Goal: Task Accomplishment & Management: Use online tool/utility

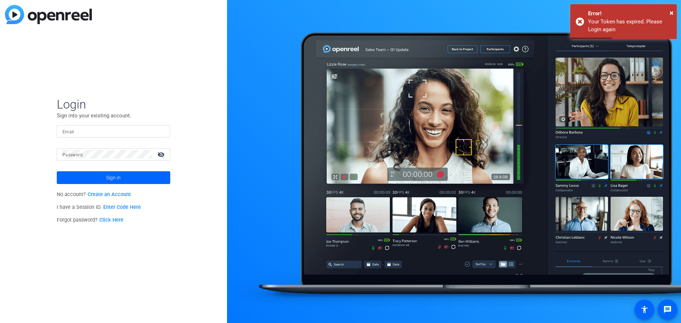
click at [111, 124] on form "Login Sign into your existing account. Email Password visibility_off Sign in" at bounding box center [114, 140] width 114 height 87
click at [110, 126] on div at bounding box center [113, 131] width 102 height 12
click at [105, 132] on input "Email" at bounding box center [113, 131] width 102 height 9
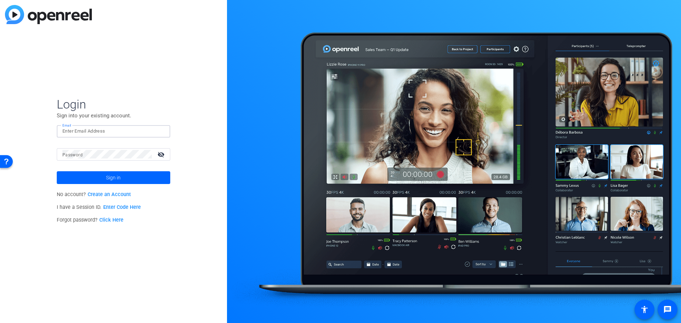
type input "jason.colby@mnp.ca"
drag, startPoint x: 89, startPoint y: 132, endPoint x: 67, endPoint y: 130, distance: 22.5
click at [67, 130] on input "jason.colby@mnp.ca" at bounding box center [113, 131] width 102 height 9
drag, startPoint x: 60, startPoint y: 132, endPoint x: 117, endPoint y: 133, distance: 56.8
click at [117, 133] on div "Email jason.colby@mnp.ca" at bounding box center [114, 131] width 114 height 12
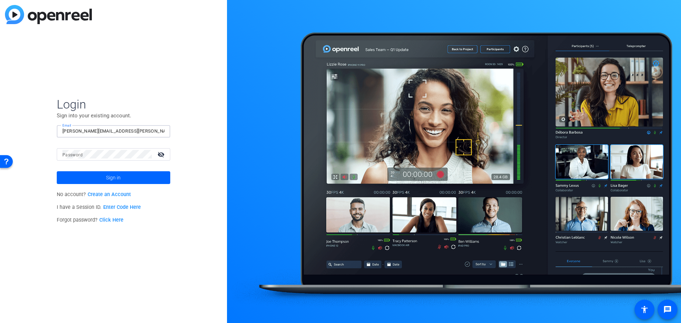
click at [91, 132] on input "jason.colby@mnp.ca" at bounding box center [113, 131] width 102 height 9
click at [106, 180] on span "Sign in" at bounding box center [113, 178] width 15 height 18
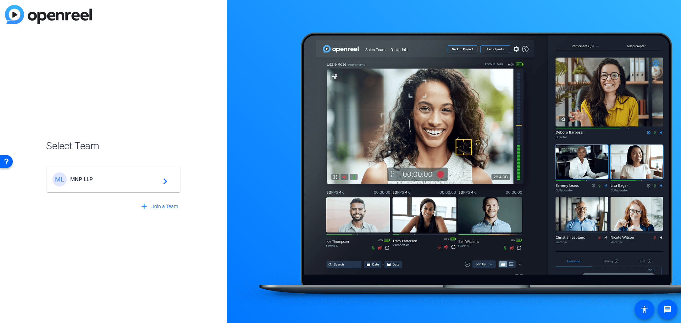
click at [111, 181] on span "MNP LLP" at bounding box center [114, 179] width 89 height 6
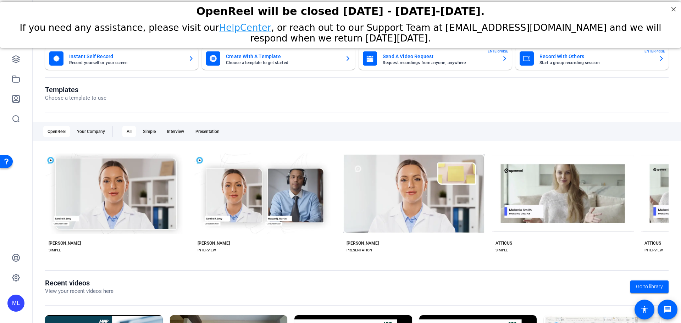
click at [16, 68] on div at bounding box center [15, 79] width 17 height 97
click at [16, 63] on icon at bounding box center [15, 59] width 7 height 7
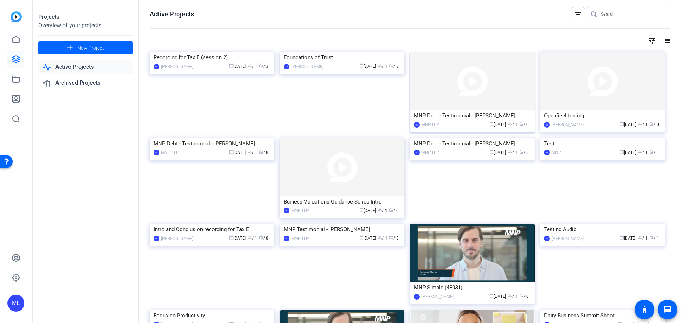
click at [456, 98] on img at bounding box center [472, 81] width 125 height 58
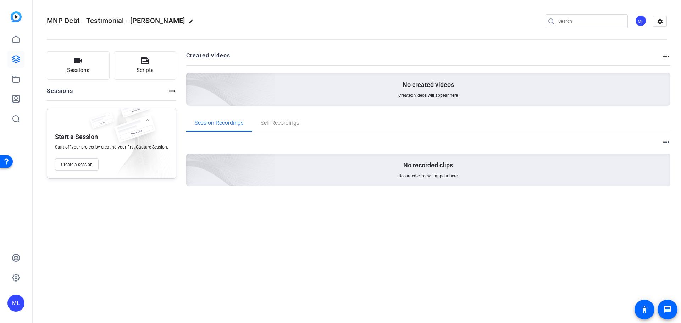
click at [168, 94] on mat-icon "more_horiz" at bounding box center [172, 91] width 9 height 9
click at [79, 164] on div at bounding box center [340, 161] width 681 height 323
click at [85, 166] on span "Create a session" at bounding box center [77, 165] width 32 height 6
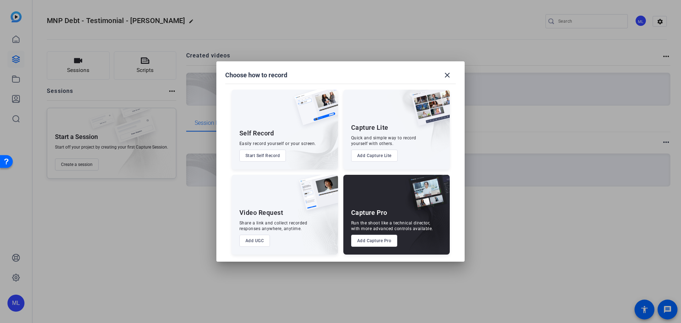
click at [367, 240] on button "Add Capture Pro" at bounding box center [374, 241] width 46 height 12
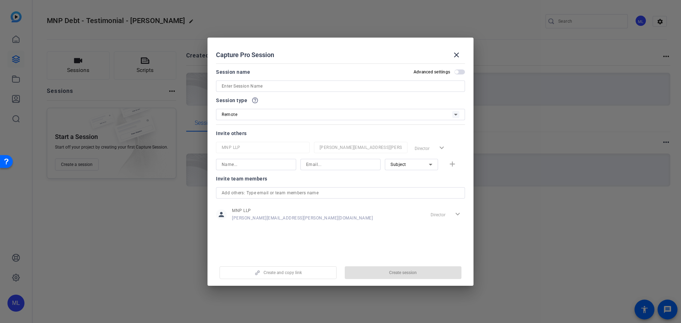
click at [263, 86] on input at bounding box center [341, 86] width 238 height 9
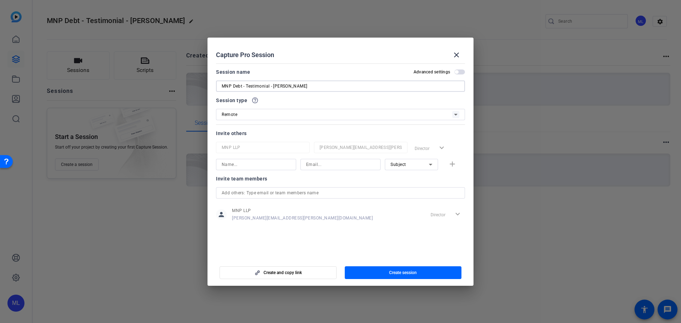
click at [282, 84] on input "MNP Debt - Testimonial - Vitaliti Chatalov" at bounding box center [341, 86] width 238 height 9
type input "MNP Debt - Testimonial - [PERSON_NAME]"
click at [278, 165] on input at bounding box center [256, 164] width 69 height 9
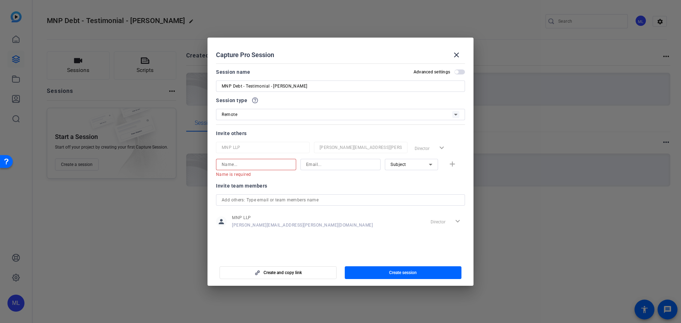
click at [259, 164] on input at bounding box center [256, 164] width 69 height 9
click at [335, 166] on input at bounding box center [340, 164] width 69 height 9
paste input "kotbarto@gmail.com"
type input "kotbarto@gmail.com"
drag, startPoint x: 274, startPoint y: 88, endPoint x: 302, endPoint y: 89, distance: 28.0
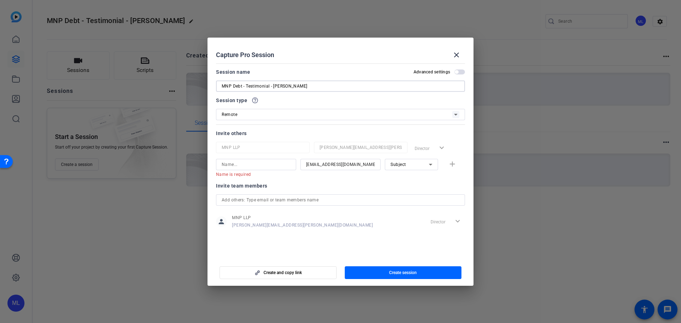
click at [302, 89] on input "MNP Debt - Testimonial - [PERSON_NAME]" at bounding box center [341, 86] width 238 height 9
click at [262, 163] on input at bounding box center [256, 164] width 69 height 9
paste input "Vitali Chatalov"
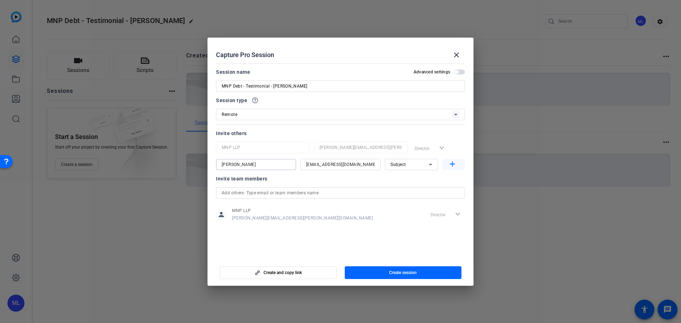
type input "Vitali Chatalov"
click at [453, 164] on mat-icon "add" at bounding box center [452, 164] width 9 height 9
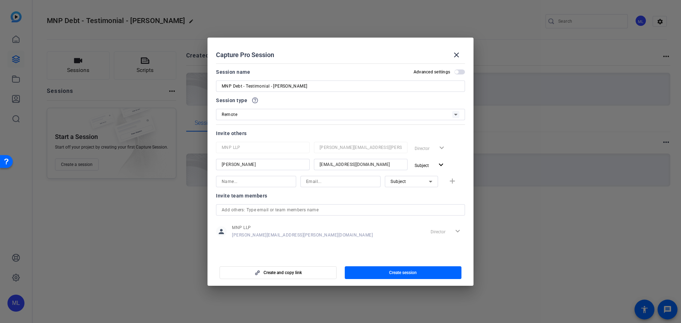
click at [323, 182] on input at bounding box center [340, 181] width 69 height 9
paste input "Desiree.LaNoire@mnp.ca"
click at [307, 181] on input "Desiree.LaNoire@mnp.ca" at bounding box center [340, 181] width 69 height 9
type input "Desiree.LaNoire@mnp.ca"
click at [251, 181] on input at bounding box center [256, 181] width 69 height 9
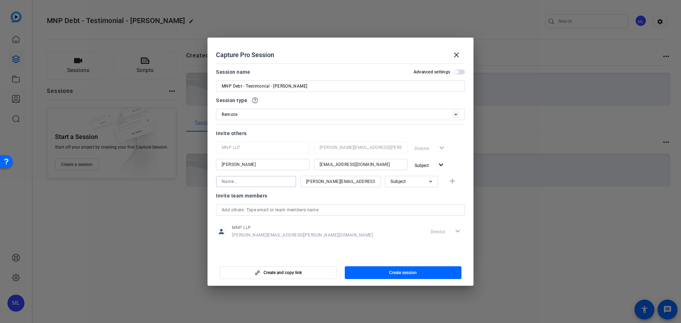
paste input "Desiree La Noire"
type input "Desiree La Noire"
click at [425, 181] on div "Subject" at bounding box center [410, 181] width 38 height 9
click at [404, 197] on span "Collaborator" at bounding box center [404, 196] width 26 height 9
click at [454, 183] on mat-icon "add" at bounding box center [452, 181] width 9 height 9
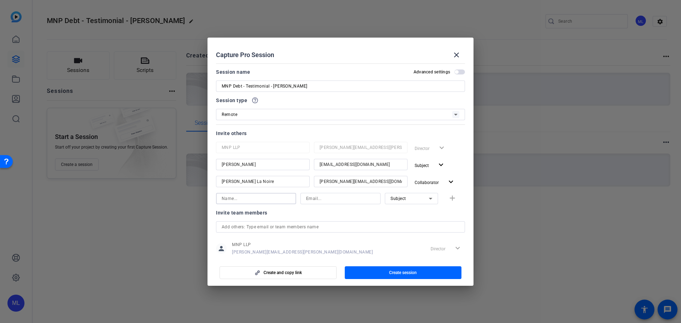
click at [261, 198] on input at bounding box center [256, 198] width 69 height 9
paste input "Connor Thomson"
type input "Connor Thomson"
click at [339, 199] on input at bounding box center [340, 198] width 69 height 9
paste input "Connor.Thomson@mnp.ca"
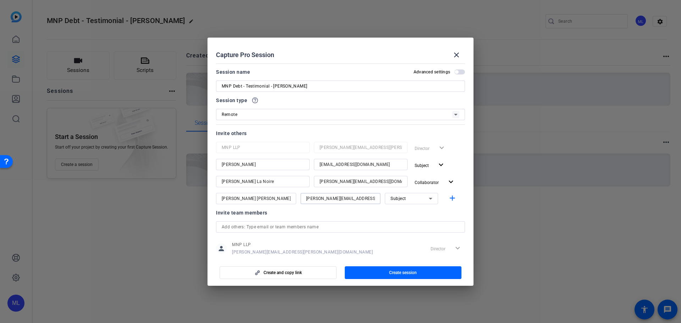
type input "Connor.Thomson@mnp.ca"
click at [419, 204] on div "Subject" at bounding box center [412, 198] width 42 height 11
click at [411, 213] on span "Collaborator" at bounding box center [400, 213] width 26 height 9
click at [401, 273] on span "Create session" at bounding box center [403, 273] width 28 height 6
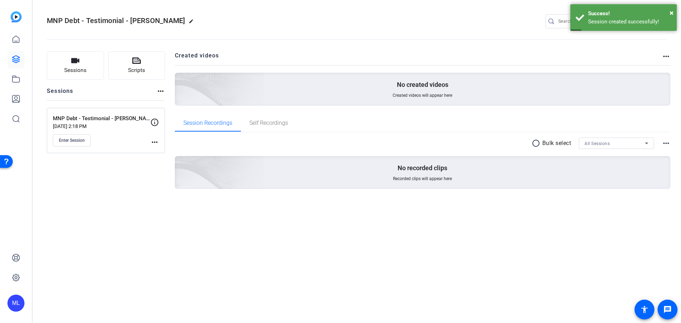
click at [154, 139] on mat-icon "more_horiz" at bounding box center [154, 142] width 9 height 9
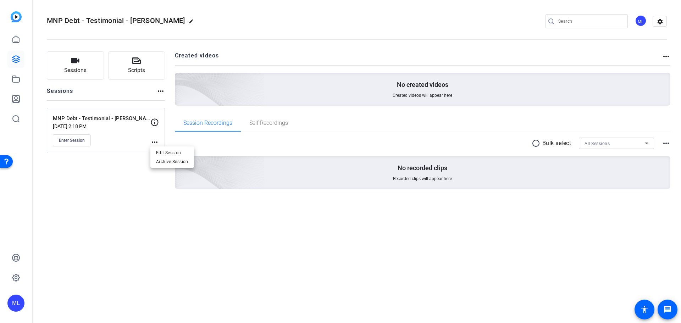
click at [98, 177] on div at bounding box center [340, 161] width 681 height 323
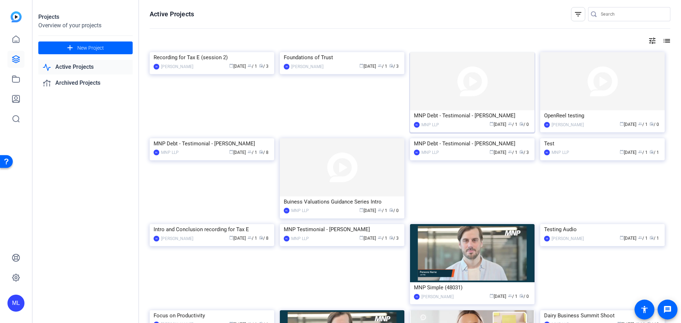
click at [512, 114] on div "MNP Debt - Testimonial - [PERSON_NAME]" at bounding box center [472, 115] width 117 height 11
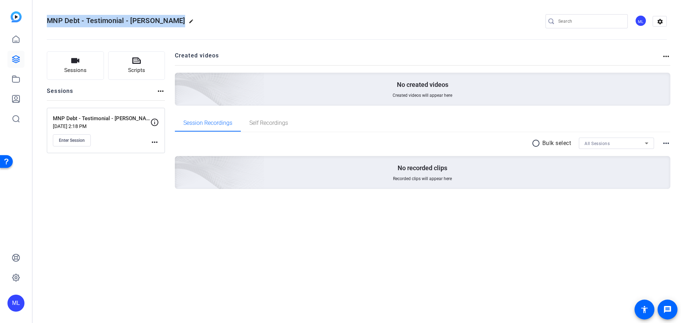
drag, startPoint x: 159, startPoint y: 22, endPoint x: 41, endPoint y: 22, distance: 117.8
click at [41, 22] on mat-toolbar "MNP Debt - Testimonial - Vitali Chatalov edit ML settings" at bounding box center [357, 21] width 649 height 43
copy h2 "MNP Debt - Testimonial - Vitali Chatalov edit"
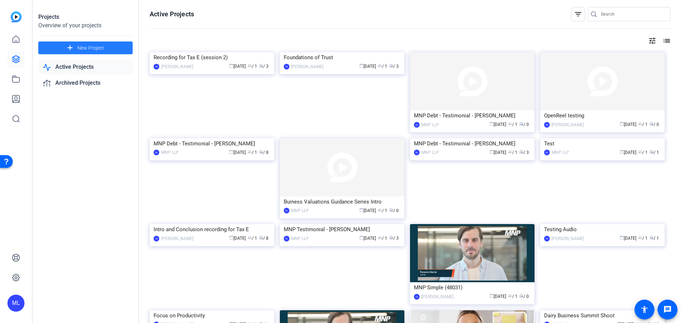
click at [105, 46] on span at bounding box center [85, 47] width 94 height 17
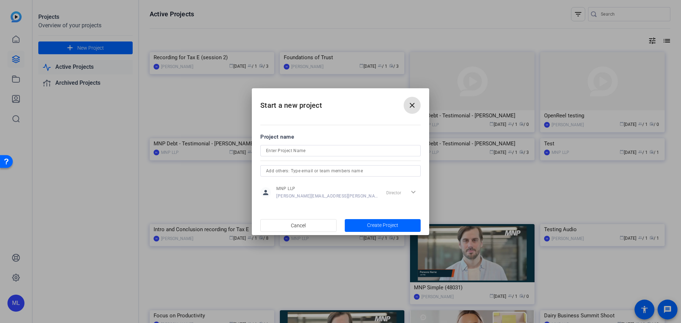
click at [279, 151] on input at bounding box center [340, 151] width 149 height 9
paste input "MNP Debt - Testimonial - [PERSON_NAME]"
drag, startPoint x: 318, startPoint y: 151, endPoint x: 366, endPoint y: 151, distance: 47.9
click at [366, 151] on input "MNP Debt - Testimonial - [PERSON_NAME]" at bounding box center [340, 151] width 149 height 9
click at [343, 153] on input "MNP Debt - Testimonial - [PERSON_NAME]" at bounding box center [340, 151] width 149 height 9
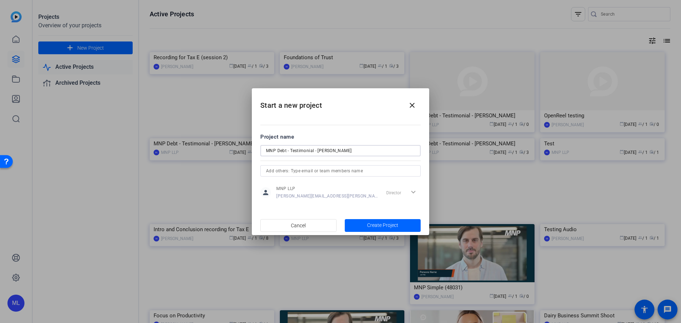
drag, startPoint x: 342, startPoint y: 150, endPoint x: 318, endPoint y: 151, distance: 24.5
click at [318, 151] on input "MNP Debt - Testimonial - [PERSON_NAME]" at bounding box center [340, 151] width 149 height 9
type input "MNP Debt - Testimonial - [PERSON_NAME]"
click at [379, 224] on span "Create Project" at bounding box center [382, 225] width 31 height 7
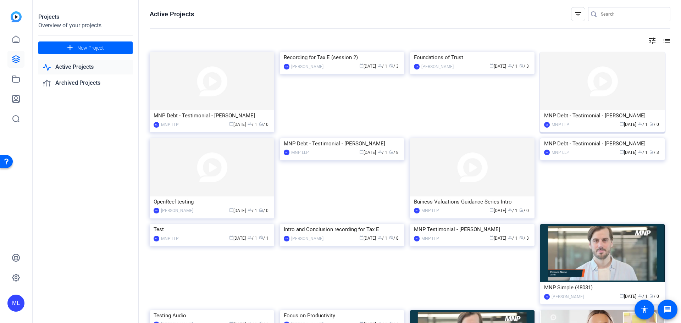
click at [601, 90] on img at bounding box center [602, 81] width 125 height 58
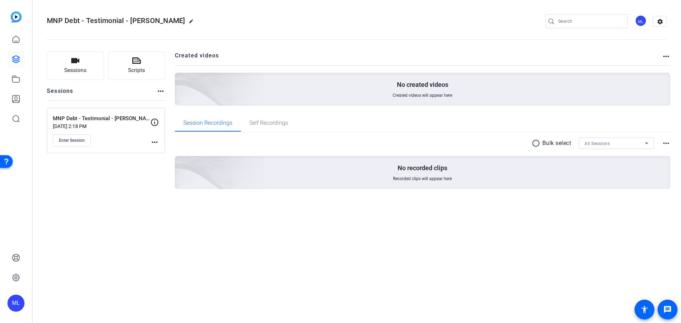
click at [152, 144] on mat-icon "more_horiz" at bounding box center [154, 142] width 9 height 9
click at [170, 155] on span "Edit Session" at bounding box center [172, 152] width 32 height 9
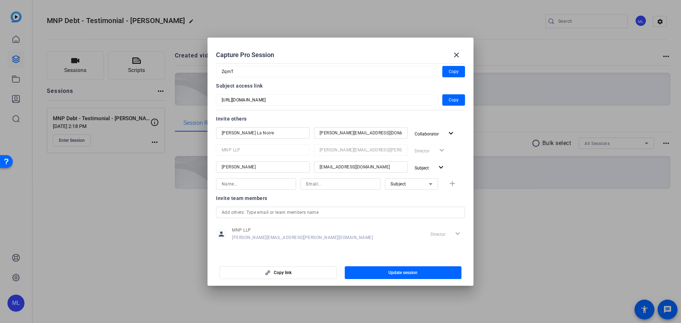
scroll to position [43, 0]
click at [247, 183] on input at bounding box center [256, 184] width 69 height 9
paste input "Connor Thomson"
type input "Connor Thomson"
click at [322, 180] on input at bounding box center [340, 184] width 69 height 9
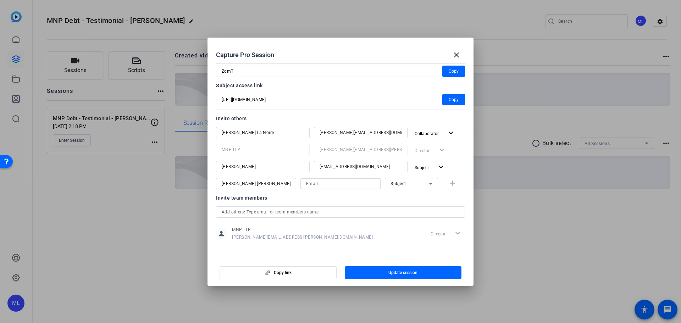
paste input "Connor.Thomson@mnp.ca"
type input "Connor.Thomson@mnp.ca"
click at [408, 184] on div "Subject" at bounding box center [410, 183] width 38 height 9
click at [398, 196] on span "Collaborator" at bounding box center [400, 198] width 26 height 9
click at [396, 272] on span "Update session" at bounding box center [403, 273] width 29 height 6
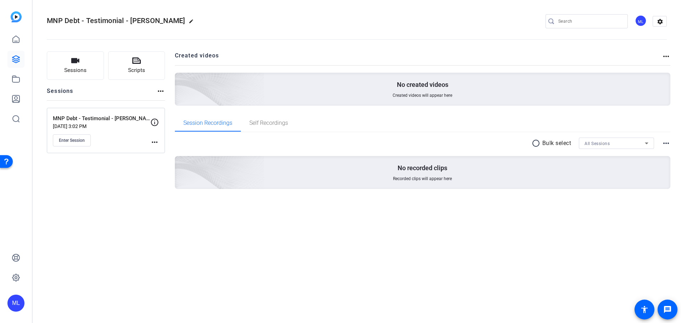
click at [154, 141] on mat-icon "more_horiz" at bounding box center [154, 142] width 9 height 9
click at [162, 153] on span "Edit Session" at bounding box center [172, 152] width 32 height 9
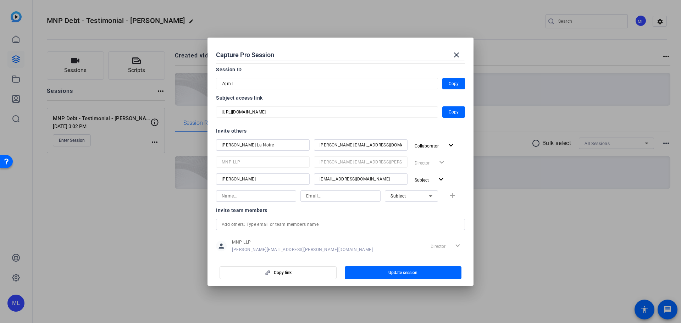
scroll to position [0, 0]
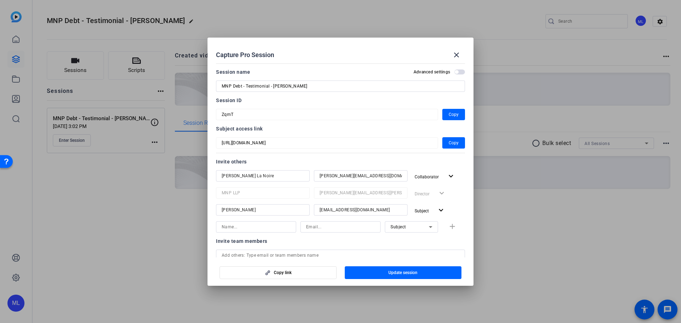
click at [319, 225] on input at bounding box center [340, 227] width 69 height 9
paste input "Connor.Thomson@mnp.ca"
type input "Connor.Thomson@mnp.ca"
click at [252, 226] on input at bounding box center [256, 227] width 69 height 9
click at [246, 230] on input at bounding box center [256, 227] width 69 height 9
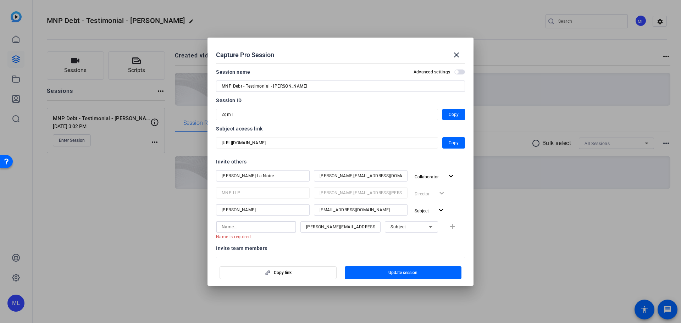
paste input "Connor Thomson"
type input "Connor Thomson"
click at [417, 229] on div "Subject" at bounding box center [410, 227] width 38 height 9
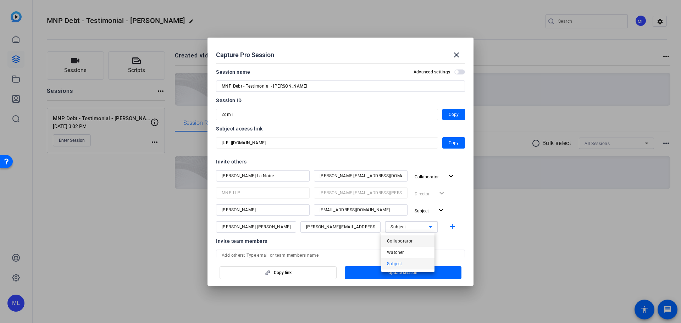
click at [396, 238] on span "Collaborator" at bounding box center [400, 241] width 26 height 9
click at [448, 227] on mat-icon "add" at bounding box center [452, 227] width 9 height 9
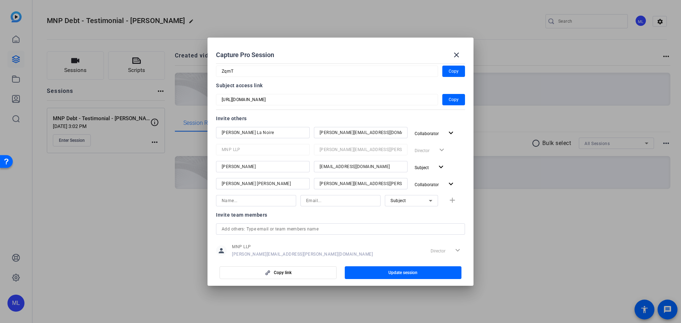
scroll to position [60, 0]
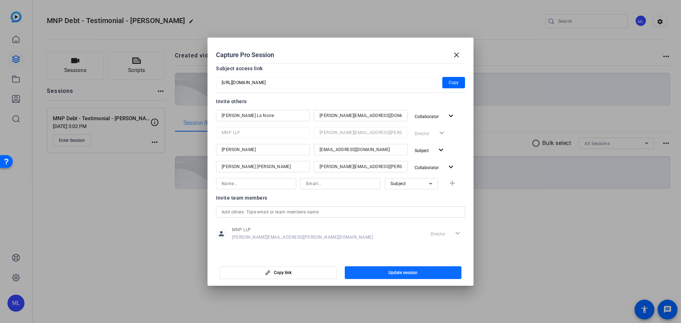
click at [406, 273] on span "Update session" at bounding box center [403, 273] width 29 height 6
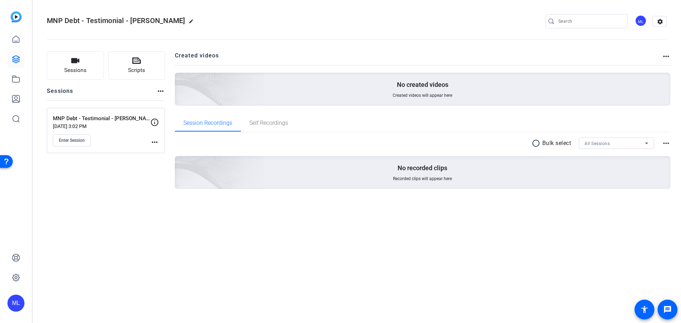
click at [153, 142] on mat-icon "more_horiz" at bounding box center [154, 142] width 9 height 9
click at [163, 154] on span "Edit Session" at bounding box center [172, 152] width 32 height 9
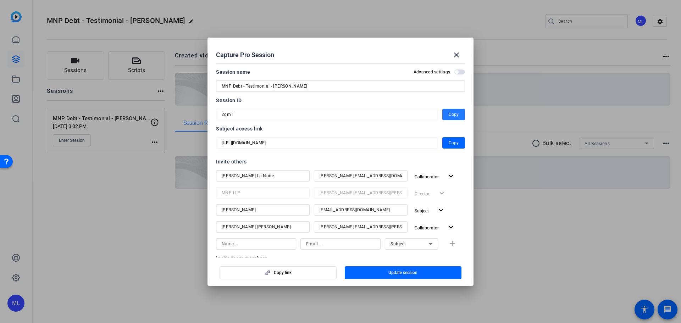
click at [452, 115] on span "Copy" at bounding box center [454, 114] width 10 height 9
click at [457, 54] on mat-icon "close" at bounding box center [456, 55] width 9 height 9
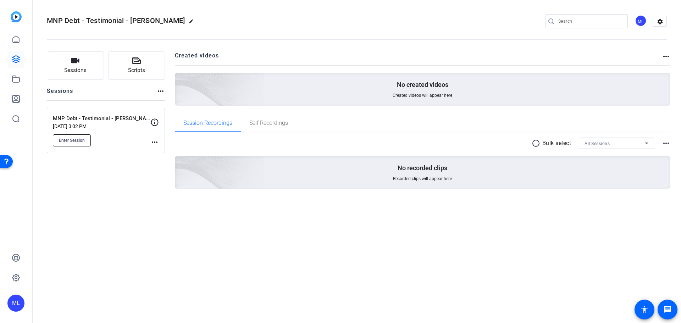
click at [70, 138] on span "Enter Session" at bounding box center [72, 141] width 26 height 6
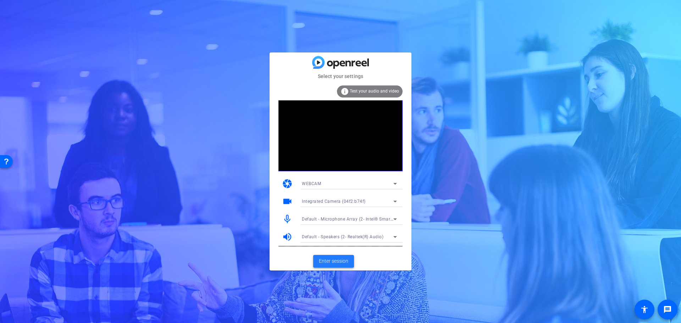
click at [337, 265] on span at bounding box center [333, 261] width 41 height 17
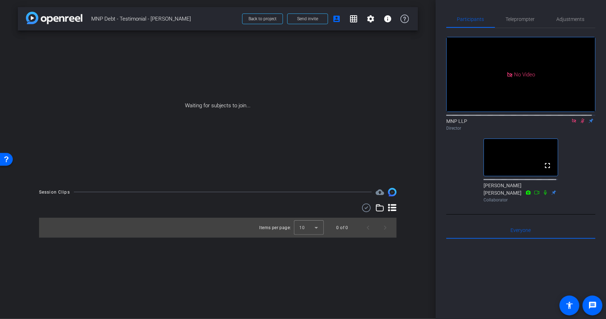
click at [572, 123] on icon at bounding box center [574, 120] width 6 height 5
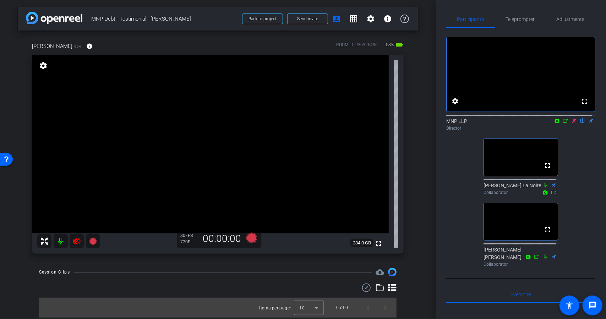
click at [571, 123] on icon at bounding box center [574, 120] width 6 height 5
click at [76, 242] on icon at bounding box center [76, 240] width 7 height 7
click at [76, 244] on icon at bounding box center [76, 240] width 7 height 7
click at [60, 242] on mat-icon at bounding box center [61, 241] width 14 height 14
click at [60, 243] on mat-icon at bounding box center [61, 241] width 14 height 14
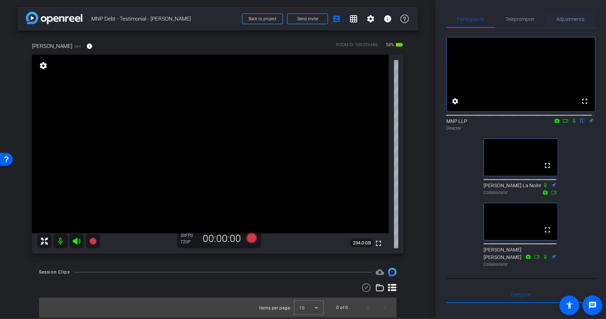
click at [573, 20] on span "Adjustments" at bounding box center [570, 19] width 28 height 5
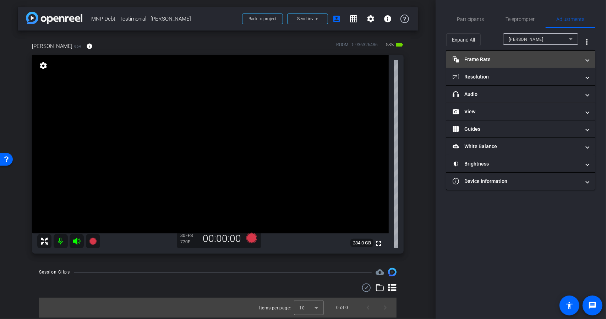
click at [507, 55] on mat-expansion-panel-header "Frame Rate Frame Rate" at bounding box center [520, 59] width 149 height 17
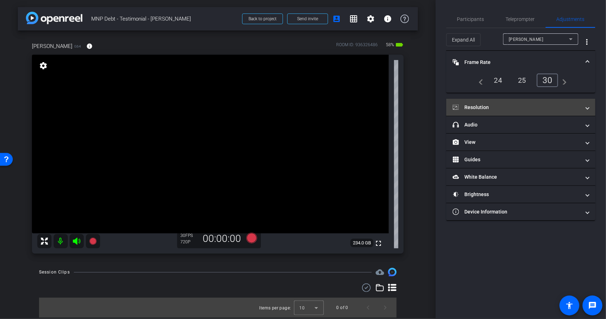
click at [510, 104] on mat-panel-title "Resolution" at bounding box center [516, 107] width 128 height 7
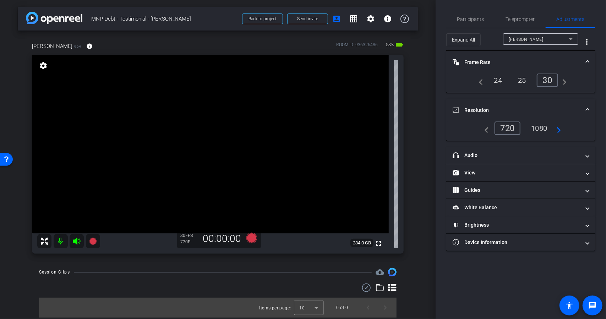
click at [535, 123] on div "1080" at bounding box center [539, 128] width 27 height 12
click at [583, 108] on span "Resolution" at bounding box center [518, 109] width 133 height 7
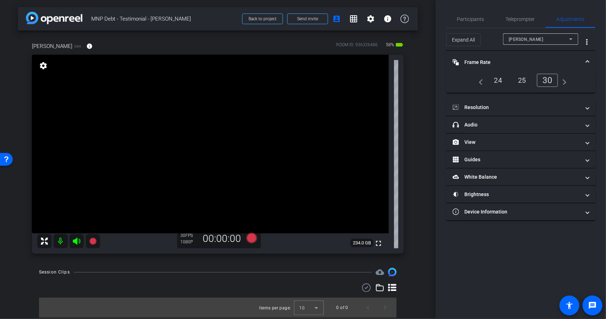
click at [590, 64] on mat-expansion-panel-header "Frame Rate Frame Rate" at bounding box center [520, 62] width 149 height 23
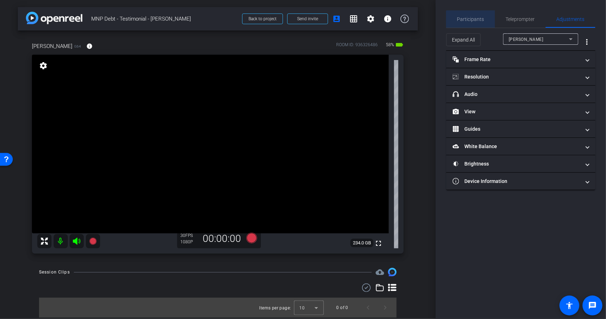
click at [481, 22] on span "Participants" at bounding box center [470, 19] width 27 height 5
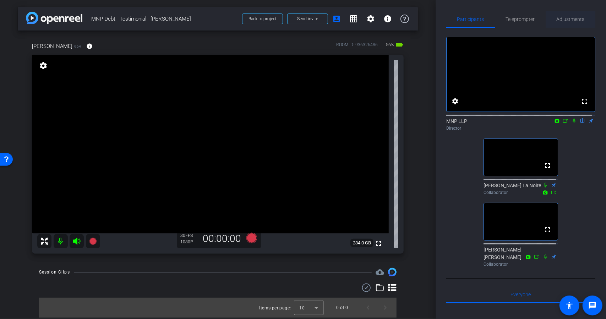
click at [567, 19] on span "Adjustments" at bounding box center [570, 19] width 28 height 5
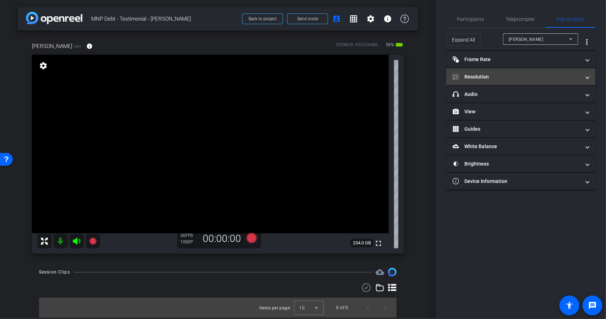
click at [544, 73] on mat-panel-title "Resolution" at bounding box center [516, 76] width 128 height 7
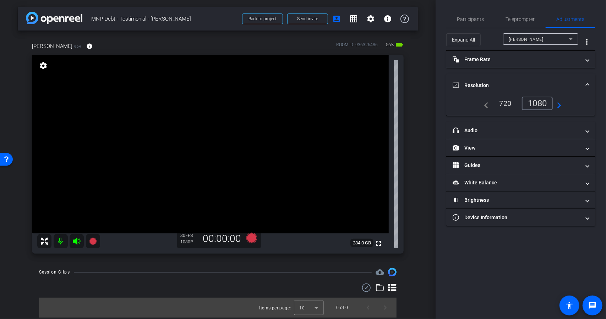
click at [560, 104] on mat-icon "navigate_next" at bounding box center [557, 103] width 9 height 9
click at [472, 19] on span "Participants" at bounding box center [470, 19] width 27 height 5
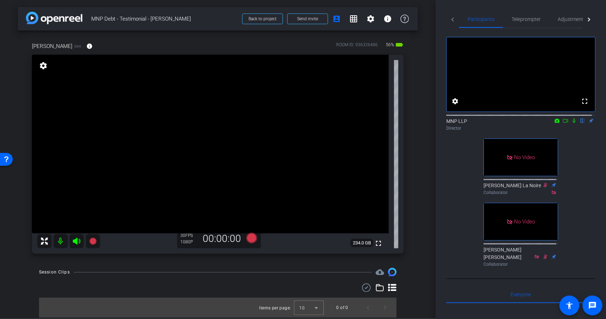
click at [571, 123] on icon at bounding box center [574, 120] width 6 height 5
click at [563, 122] on icon at bounding box center [565, 121] width 5 height 4
click at [93, 239] on icon at bounding box center [92, 240] width 7 height 7
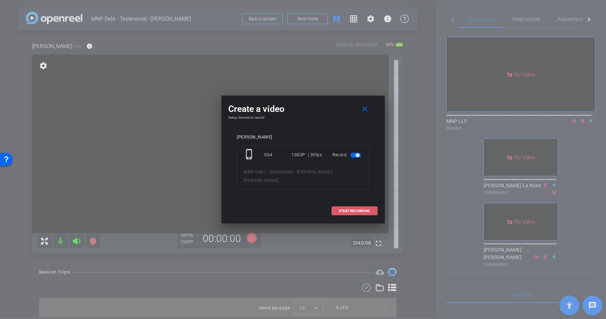
click at [353, 209] on span "START RECORDING" at bounding box center [354, 211] width 31 height 4
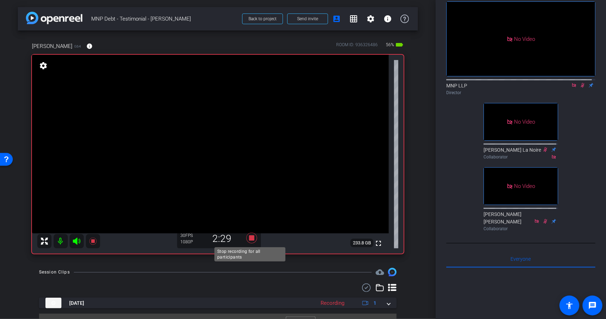
click at [251, 239] on icon at bounding box center [251, 237] width 11 height 11
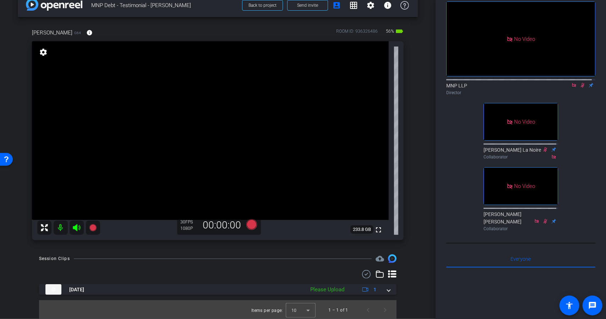
scroll to position [15, 0]
click at [572, 87] on icon at bounding box center [574, 85] width 4 height 4
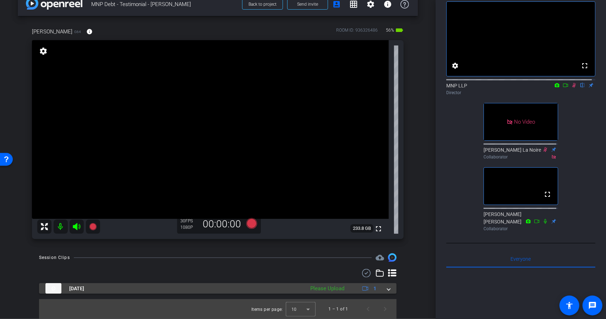
click at [388, 291] on mat-expansion-panel-header "Aug 11, 2025 Please Upload 1" at bounding box center [217, 288] width 357 height 11
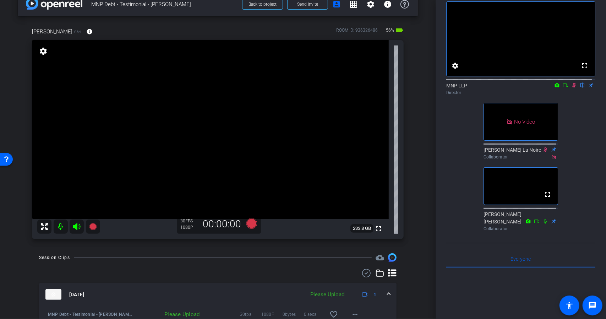
click at [325, 294] on div "Please Upload" at bounding box center [327, 294] width 41 height 8
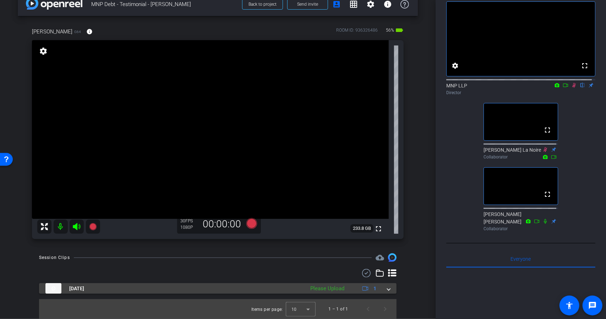
click at [387, 287] on span at bounding box center [388, 288] width 3 height 7
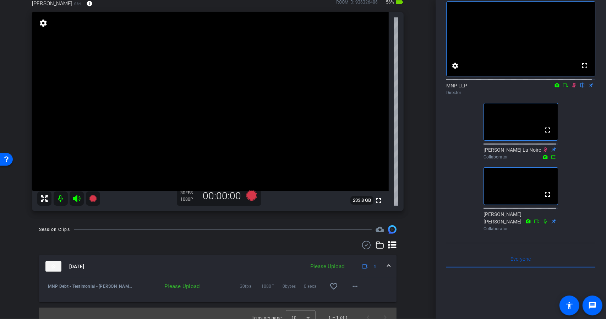
scroll to position [51, 0]
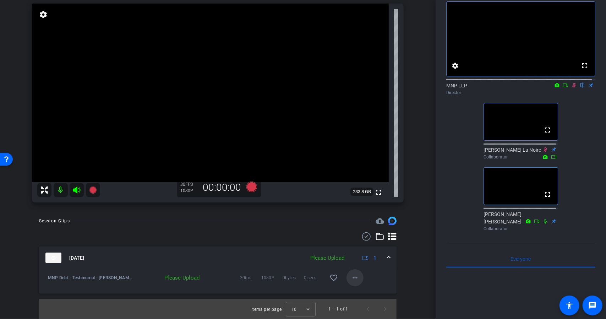
click at [355, 277] on mat-icon "more_horiz" at bounding box center [355, 277] width 9 height 9
click at [366, 291] on span "Upload" at bounding box center [363, 292] width 28 height 9
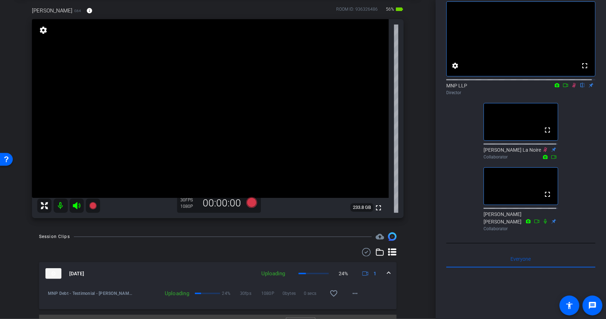
scroll to position [0, 0]
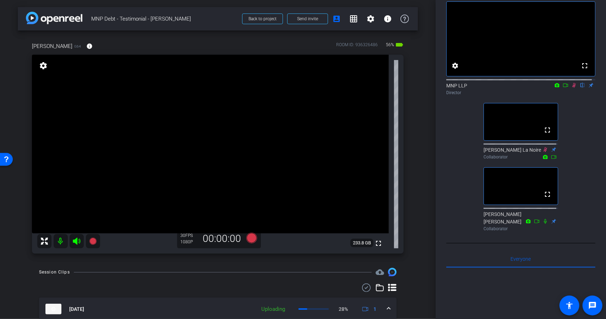
click at [572, 88] on icon at bounding box center [574, 85] width 4 height 5
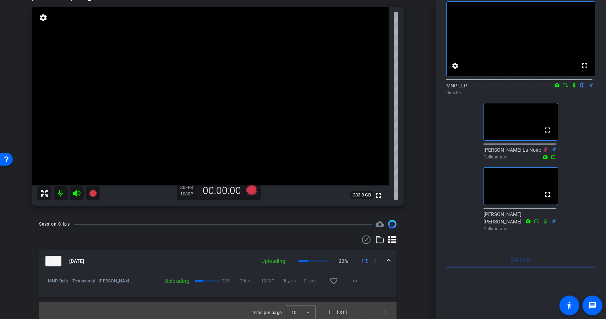
scroll to position [51, 0]
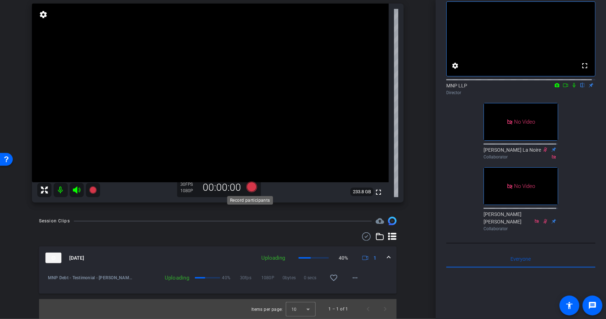
click at [248, 186] on icon at bounding box center [251, 186] width 11 height 11
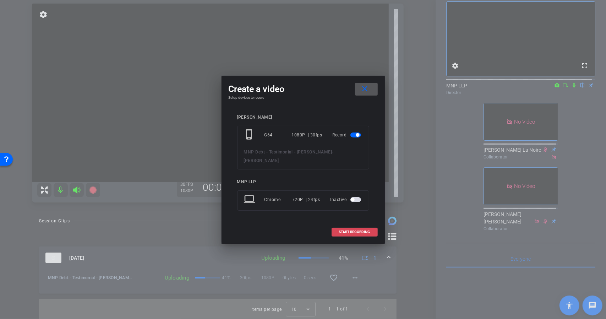
click at [365, 230] on span "START RECORDING" at bounding box center [354, 232] width 31 height 4
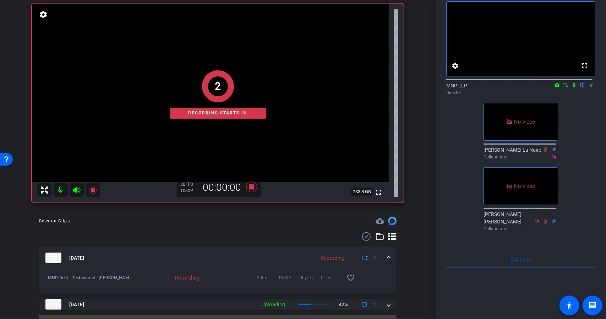
click at [566, 88] on mat-icon at bounding box center [565, 85] width 9 height 6
click at [579, 88] on icon at bounding box center [582, 85] width 6 height 5
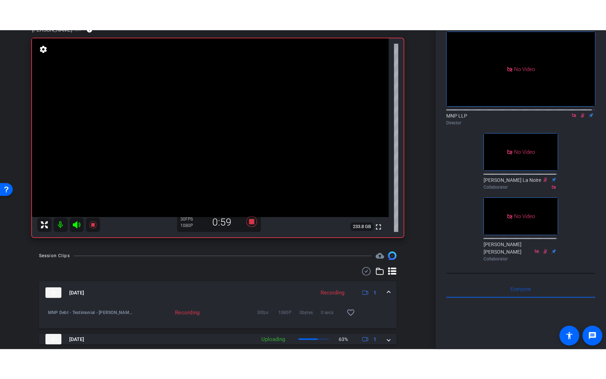
scroll to position [45, 0]
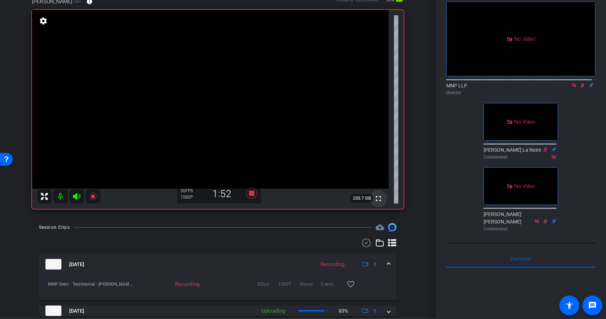
click at [374, 200] on mat-icon "fullscreen" at bounding box center [378, 198] width 9 height 9
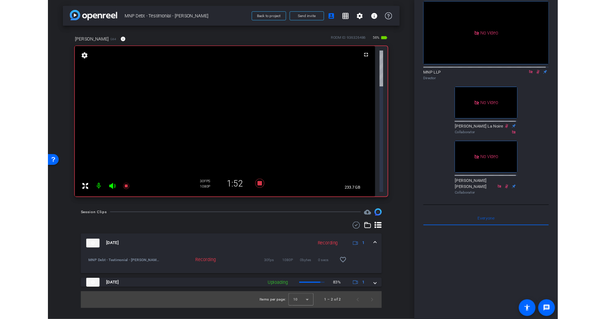
scroll to position [0, 0]
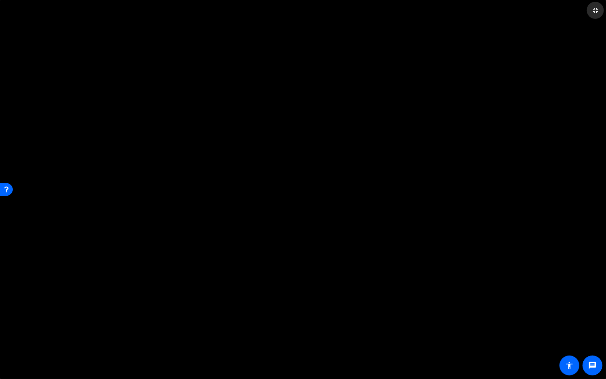
click at [595, 11] on mat-icon "fullscreen_exit" at bounding box center [595, 10] width 9 height 9
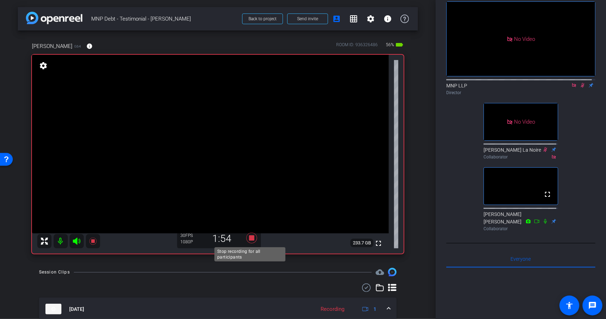
click at [249, 238] on icon at bounding box center [251, 237] width 11 height 11
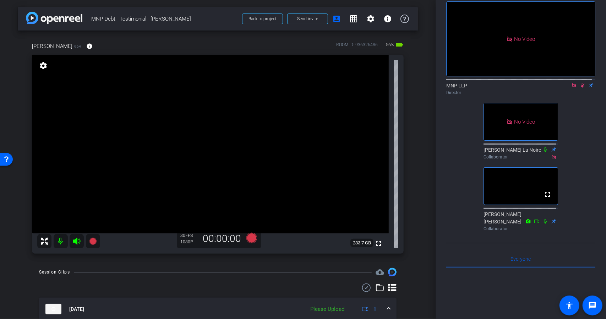
click at [571, 88] on icon at bounding box center [574, 85] width 6 height 5
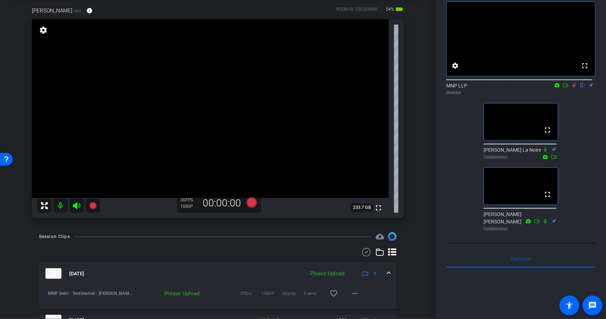
scroll to position [67, 0]
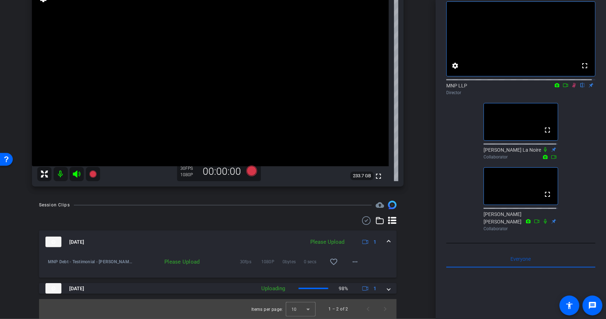
click at [571, 88] on icon at bounding box center [574, 85] width 6 height 5
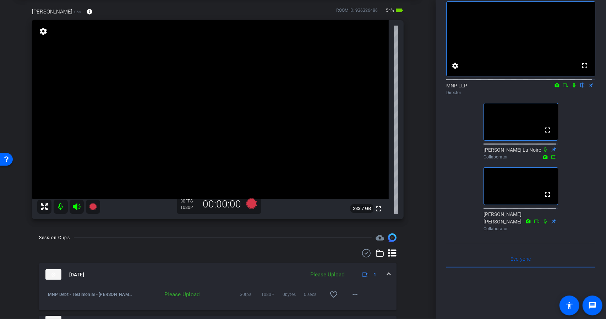
scroll to position [32, 0]
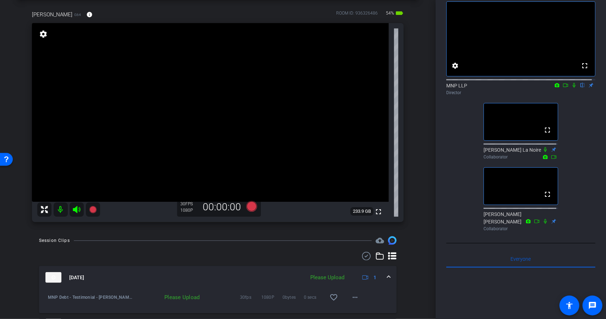
click at [572, 88] on icon at bounding box center [573, 85] width 3 height 5
click at [248, 205] on icon at bounding box center [251, 206] width 11 height 11
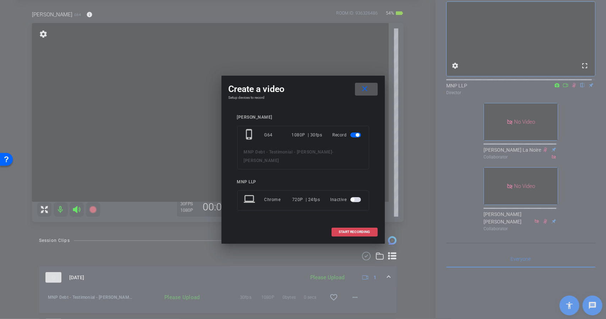
click at [369, 230] on span "START RECORDING" at bounding box center [354, 232] width 31 height 4
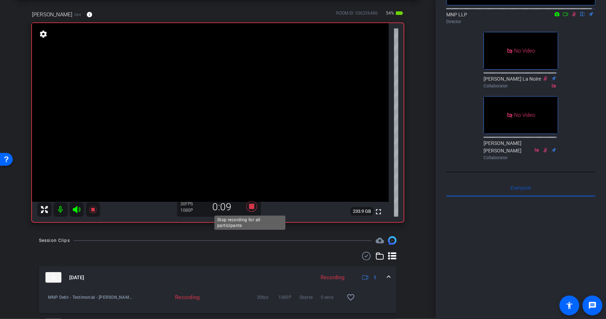
click at [252, 205] on icon at bounding box center [251, 206] width 11 height 11
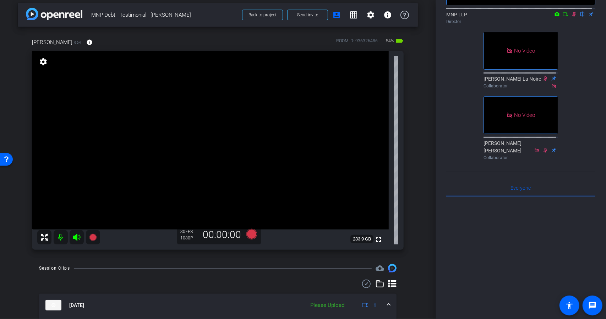
scroll to position [0, 0]
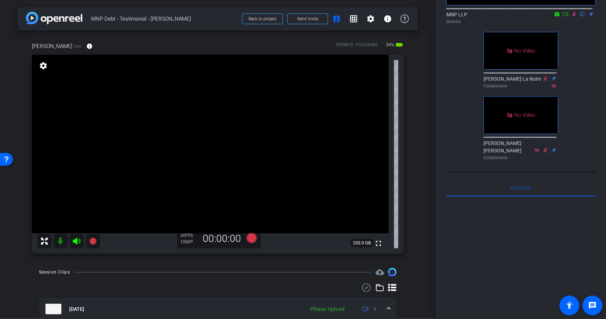
click at [572, 17] on icon at bounding box center [574, 14] width 4 height 5
click at [249, 238] on icon at bounding box center [251, 237] width 11 height 11
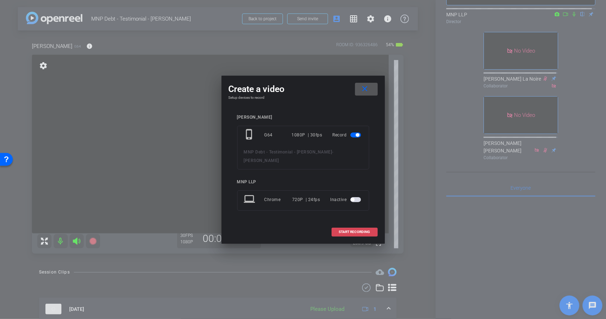
click at [353, 230] on span "START RECORDING" at bounding box center [354, 232] width 31 height 4
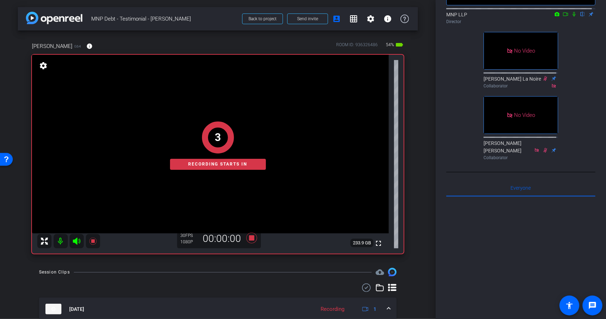
click at [572, 17] on icon at bounding box center [574, 14] width 6 height 5
click at [563, 25] on div "MNP LLP flip Director" at bounding box center [520, 18] width 149 height 14
click at [563, 17] on icon at bounding box center [565, 14] width 6 height 5
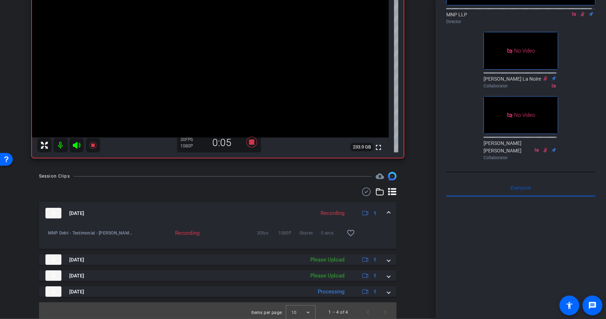
scroll to position [99, 0]
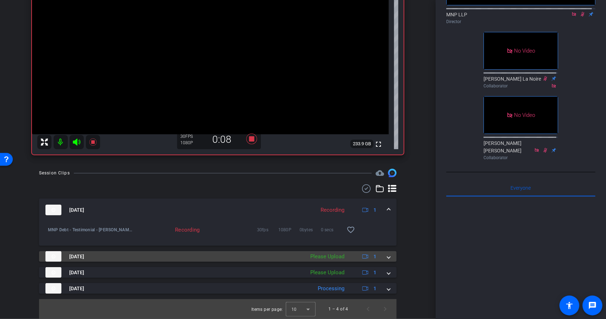
click at [383, 258] on div "Aug 11, 2025 Please Upload 1" at bounding box center [216, 256] width 342 height 11
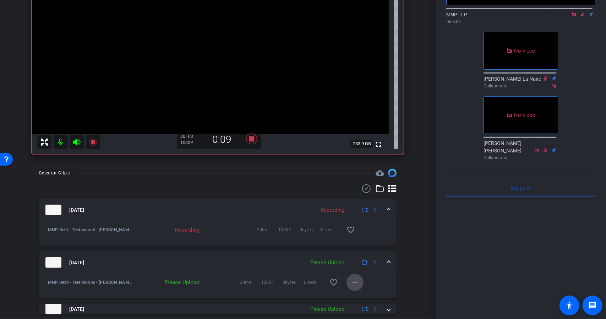
click at [354, 281] on mat-icon "more_horiz" at bounding box center [355, 282] width 9 height 9
click at [357, 250] on span "Upload" at bounding box center [363, 249] width 28 height 9
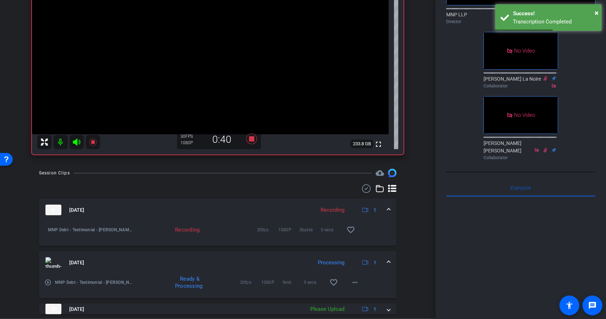
scroll to position [134, 0]
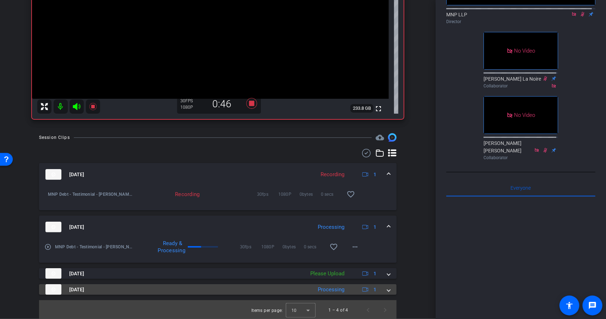
click at [387, 289] on span at bounding box center [388, 289] width 3 height 7
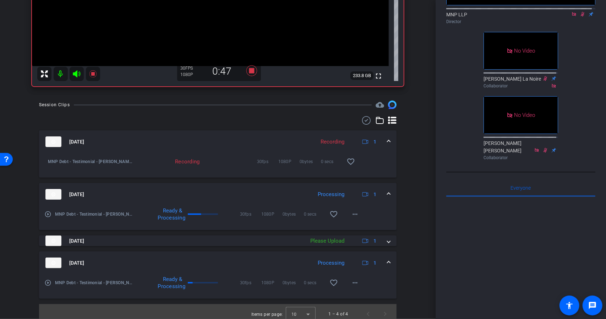
scroll to position [170, 0]
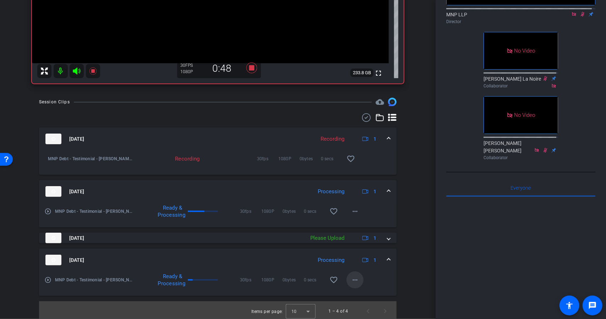
click at [353, 281] on mat-icon "more_horiz" at bounding box center [355, 279] width 9 height 9
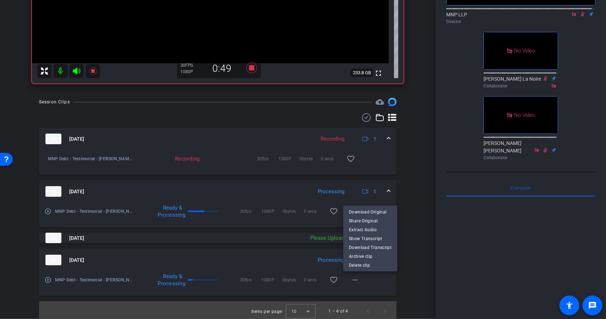
click at [405, 278] on div at bounding box center [303, 159] width 606 height 319
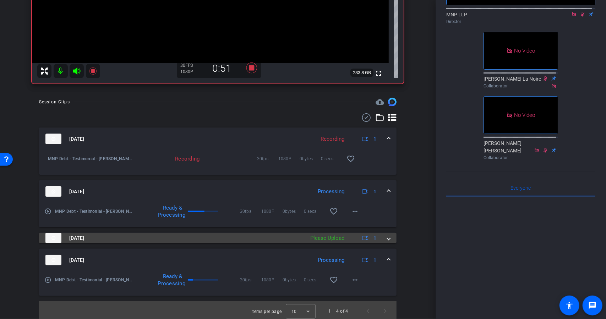
click at [386, 241] on mat-expansion-panel-header "Aug 11, 2025 Please Upload 1" at bounding box center [217, 237] width 357 height 11
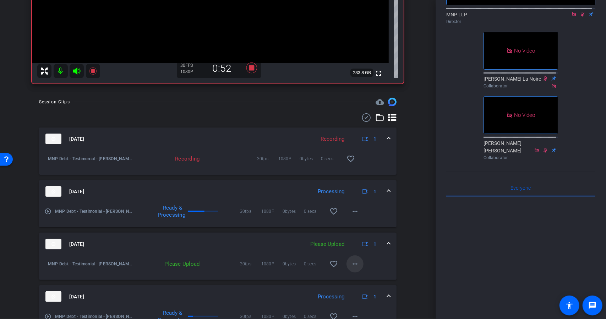
click at [351, 264] on mat-icon "more_horiz" at bounding box center [355, 263] width 9 height 9
click at [411, 260] on div at bounding box center [303, 159] width 606 height 319
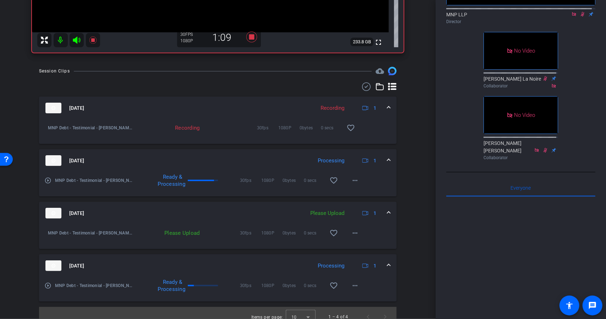
scroll to position [209, 0]
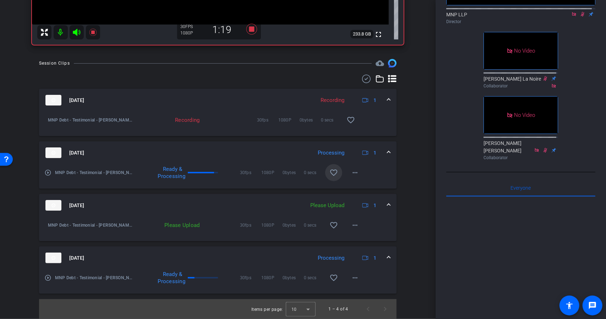
click at [334, 174] on mat-icon "favorite_border" at bounding box center [333, 172] width 9 height 9
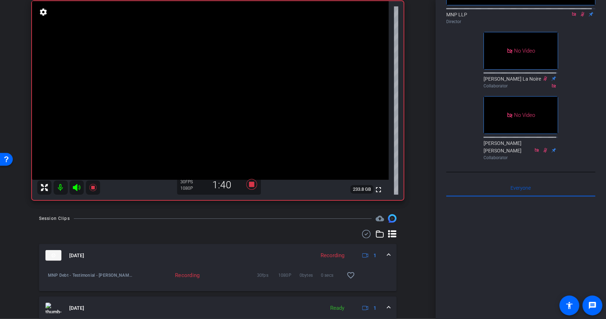
scroll to position [31, 0]
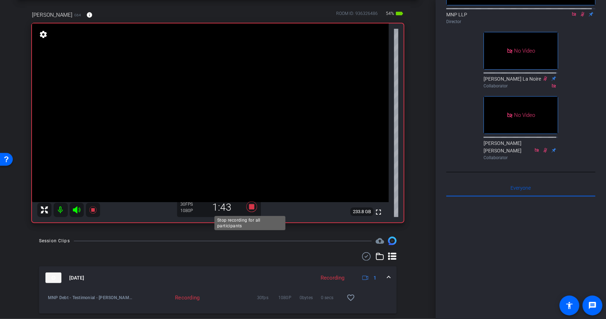
click at [251, 205] on icon at bounding box center [251, 206] width 11 height 11
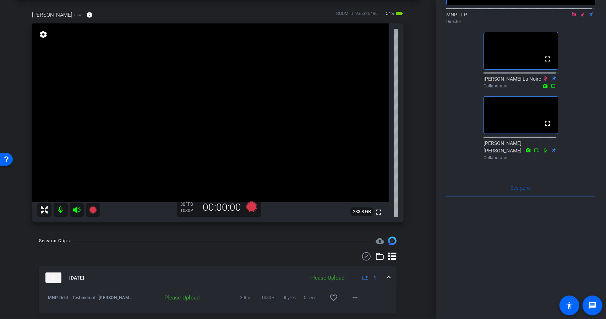
click at [571, 17] on icon at bounding box center [574, 14] width 6 height 5
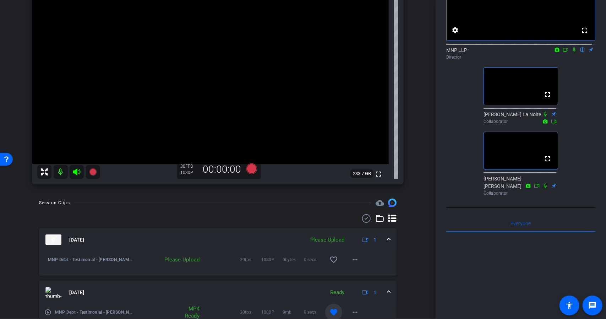
scroll to position [67, 0]
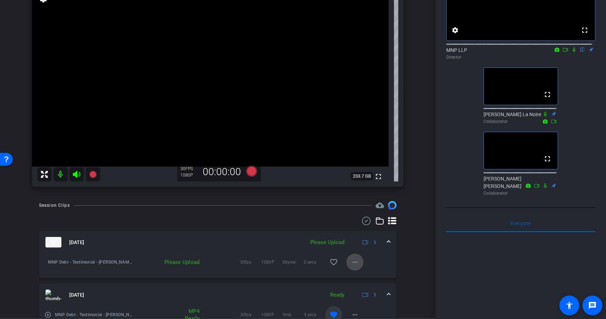
click at [356, 265] on span at bounding box center [354, 261] width 17 height 17
click at [354, 278] on span "Upload" at bounding box center [363, 277] width 28 height 9
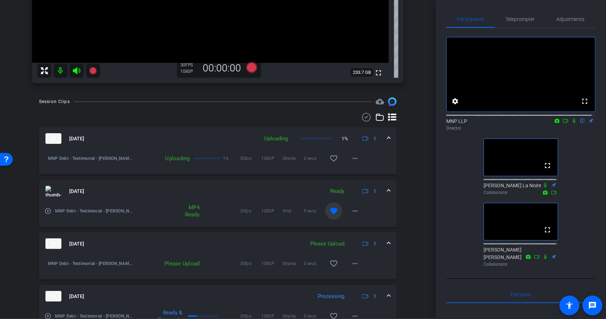
scroll to position [173, 0]
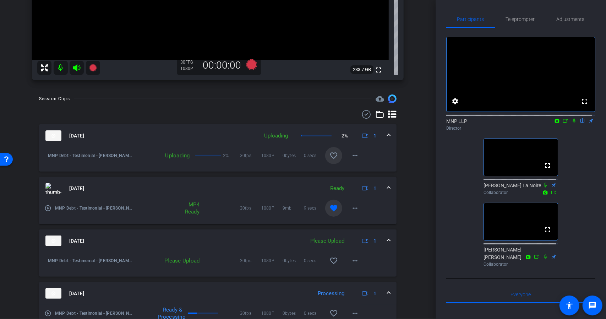
click at [331, 156] on mat-icon "favorite_border" at bounding box center [333, 155] width 9 height 9
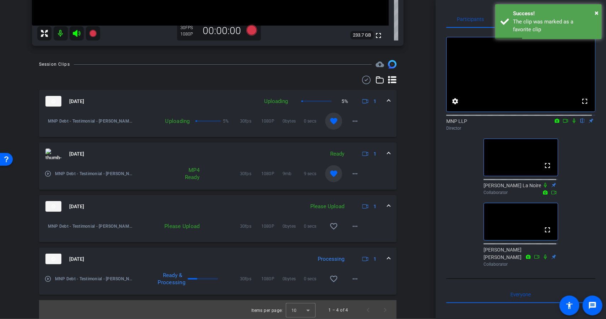
scroll to position [209, 0]
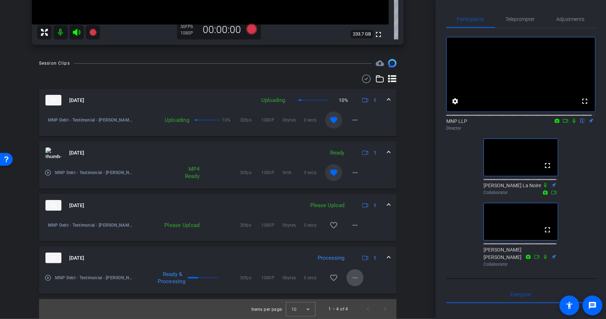
click at [351, 279] on mat-icon "more_horiz" at bounding box center [355, 277] width 9 height 9
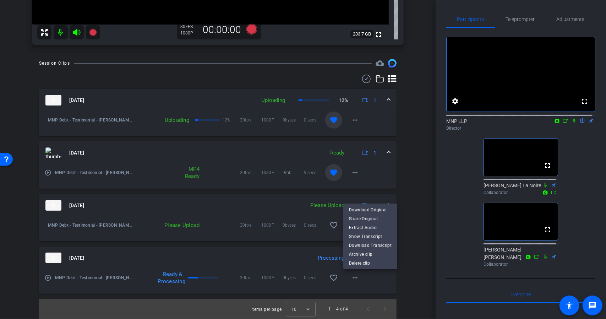
click at [404, 284] on div at bounding box center [303, 159] width 606 height 319
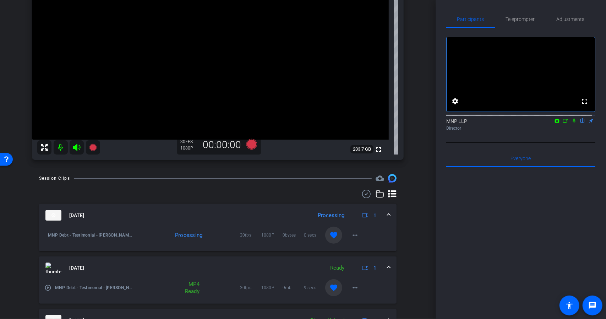
scroll to position [138, 0]
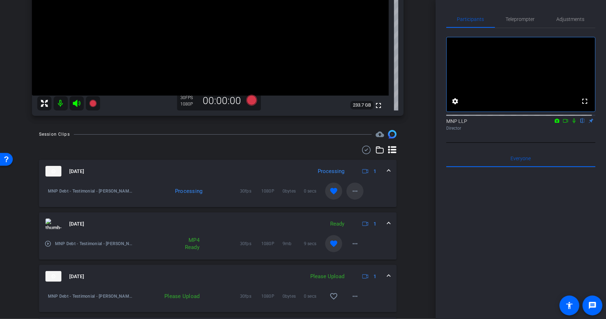
click at [353, 197] on span at bounding box center [354, 190] width 17 height 17
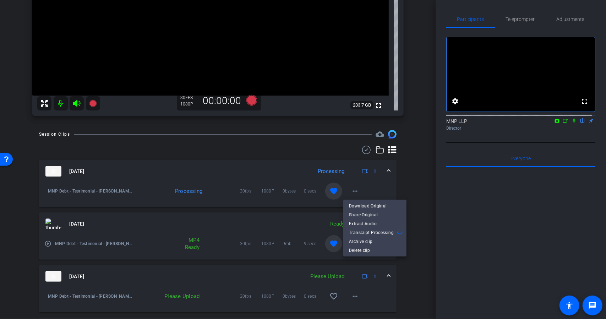
click at [407, 185] on div at bounding box center [303, 159] width 606 height 319
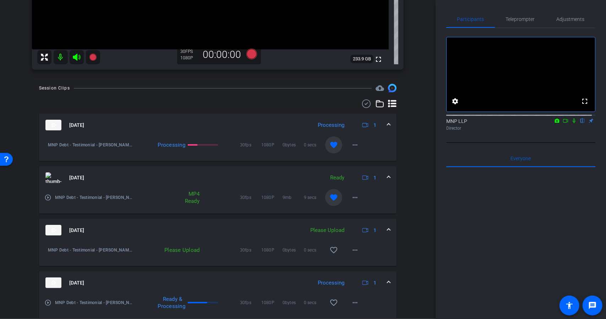
scroll to position [209, 0]
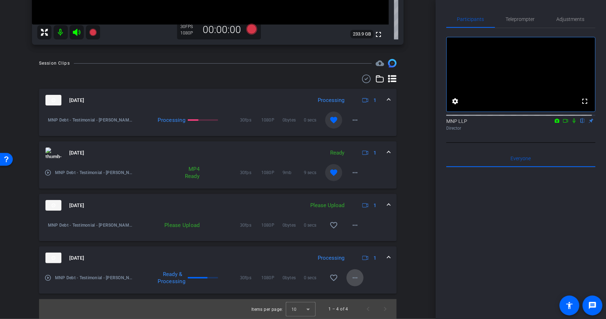
click at [354, 280] on mat-icon "more_horiz" at bounding box center [355, 277] width 9 height 9
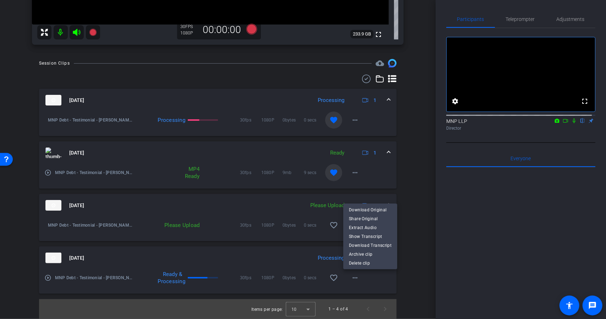
click at [405, 276] on div at bounding box center [303, 159] width 606 height 319
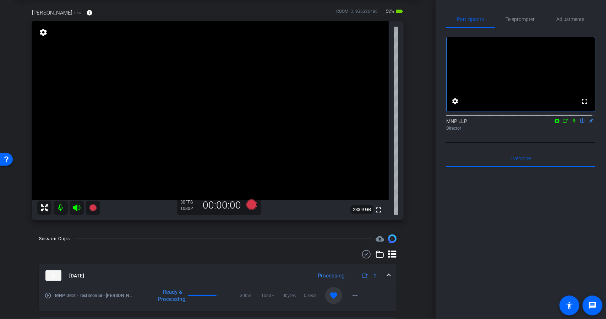
scroll to position [35, 0]
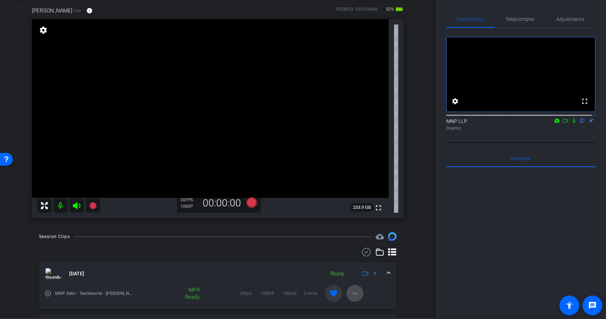
click at [352, 291] on mat-icon "more_horiz" at bounding box center [355, 293] width 9 height 9
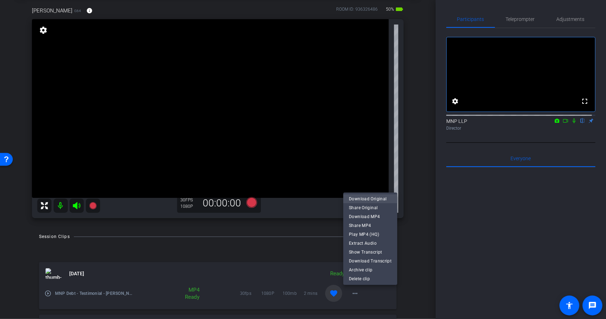
click at [383, 198] on span "Download Original" at bounding box center [370, 198] width 43 height 9
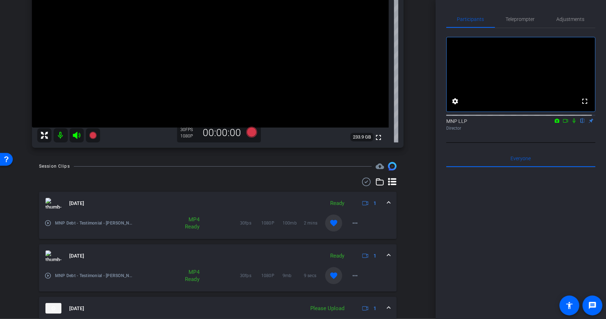
scroll to position [106, 0]
click at [351, 223] on mat-icon "more_horiz" at bounding box center [355, 222] width 9 height 9
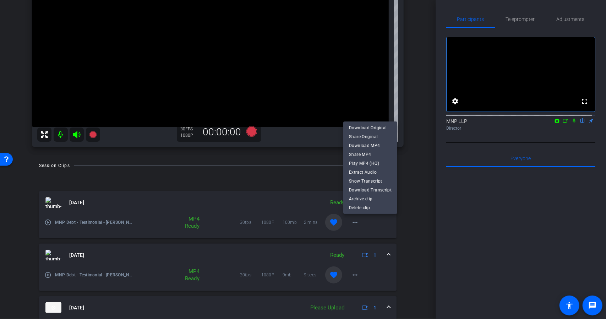
click at [490, 244] on div at bounding box center [303, 159] width 606 height 319
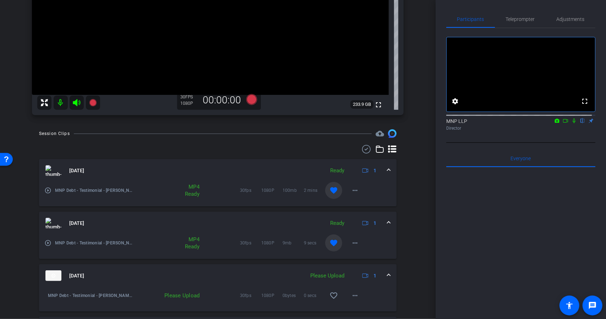
scroll to position [142, 0]
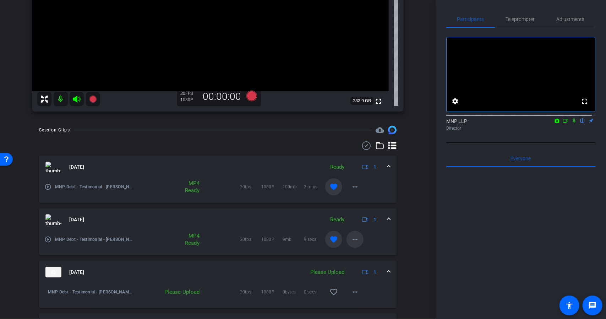
click at [356, 237] on span at bounding box center [354, 239] width 17 height 17
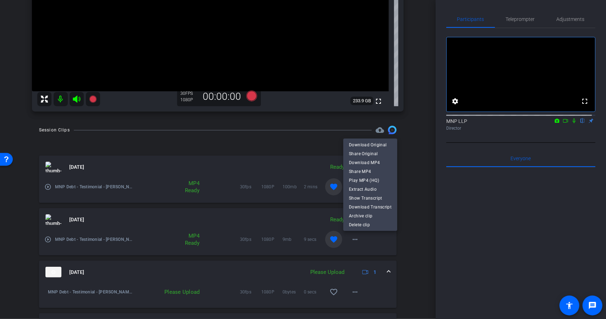
click at [416, 246] on div at bounding box center [303, 159] width 606 height 319
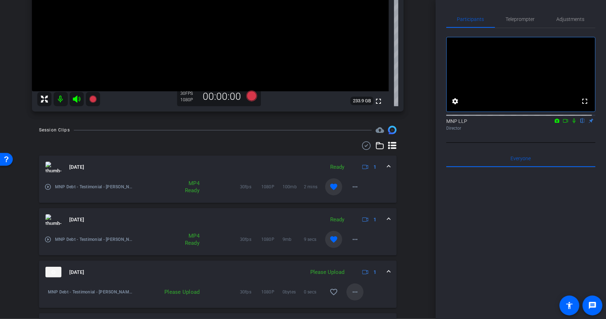
click at [351, 292] on mat-icon "more_horiz" at bounding box center [355, 291] width 9 height 9
click at [360, 260] on span "Upload" at bounding box center [363, 259] width 28 height 9
click at [351, 239] on mat-icon "more_horiz" at bounding box center [355, 239] width 9 height 9
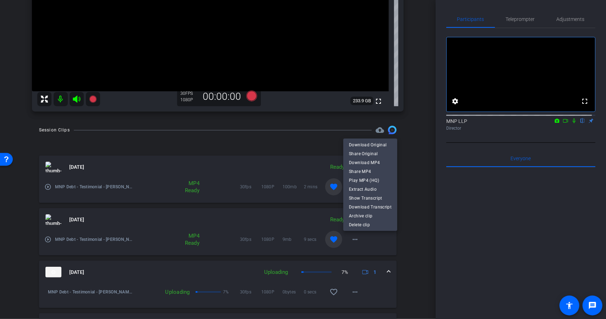
click at [415, 147] on div at bounding box center [303, 159] width 606 height 319
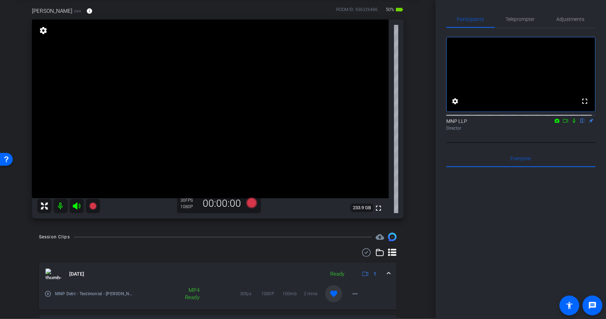
scroll to position [31, 0]
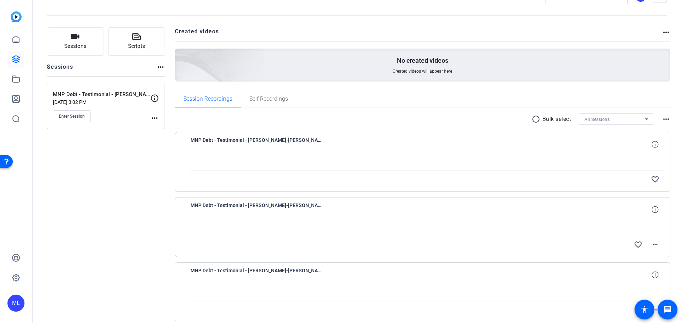
scroll to position [14, 0]
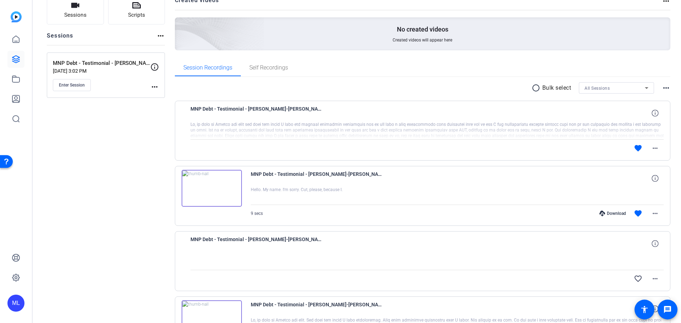
scroll to position [14, 0]
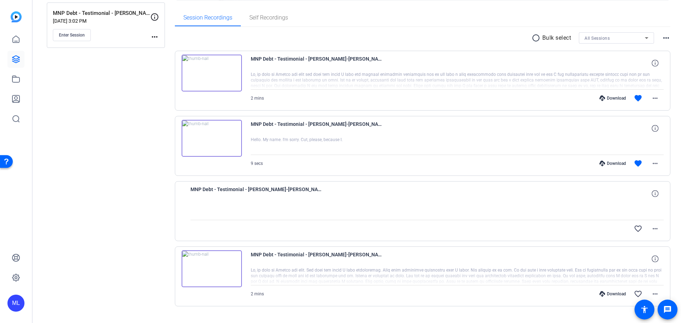
scroll to position [120, 0]
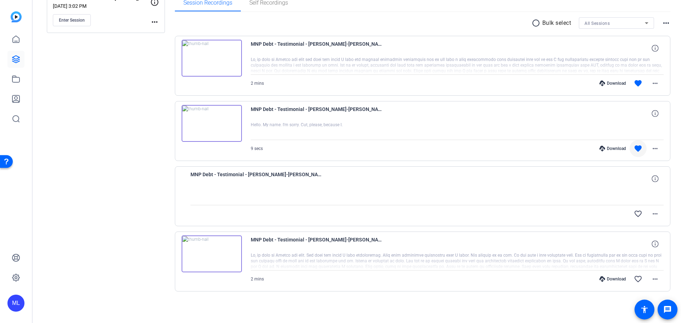
click at [634, 150] on mat-icon "favorite" at bounding box center [638, 148] width 9 height 9
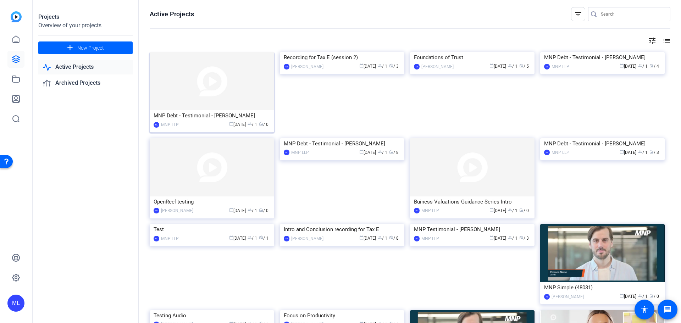
click at [215, 90] on img at bounding box center [212, 81] width 125 height 58
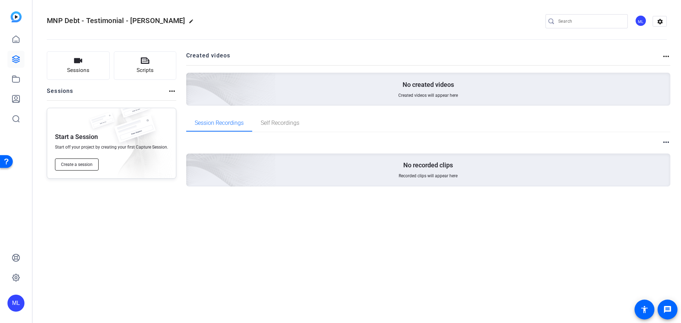
click at [89, 164] on span "Create a session" at bounding box center [77, 165] width 32 height 6
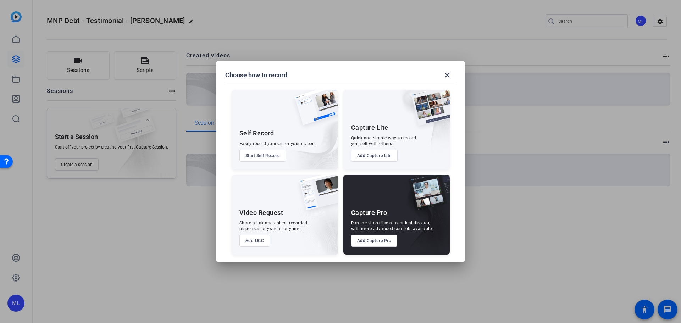
click at [360, 245] on button "Add Capture Pro" at bounding box center [374, 241] width 46 height 12
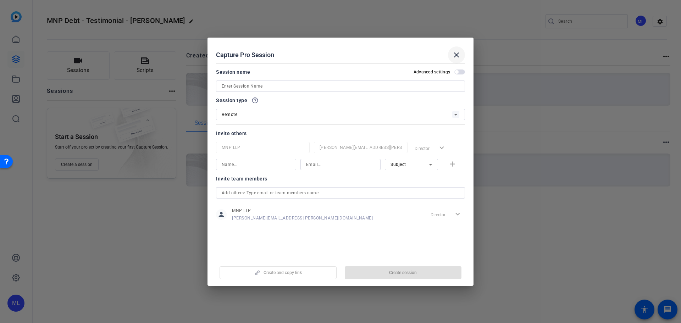
click at [459, 58] on mat-icon "close" at bounding box center [456, 55] width 9 height 9
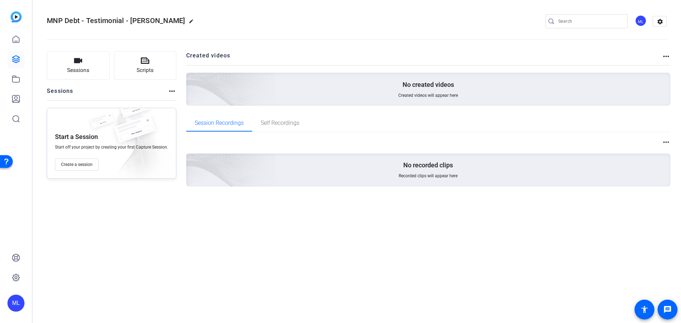
drag, startPoint x: 236, startPoint y: 251, endPoint x: 139, endPoint y: 177, distance: 121.8
click at [133, 193] on div "Sessions Scripts Sessions more_horiz Start a Session Start off your project by …" at bounding box center [112, 130] width 130 height 158
